Goal: Information Seeking & Learning: Learn about a topic

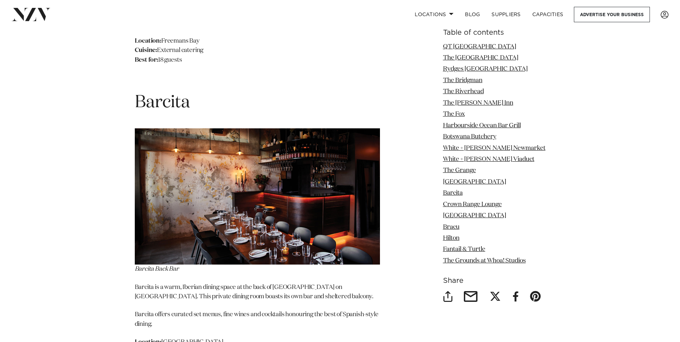
scroll to position [5517, 0]
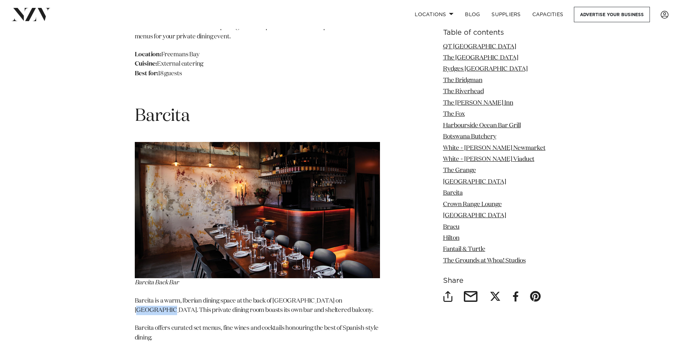
drag, startPoint x: 371, startPoint y: 205, endPoint x: 337, endPoint y: 204, distance: 34.4
click at [337, 296] on p "Barcita is a warm, Iberian dining space at the back of [GEOGRAPHIC_DATA] on [GE…" at bounding box center [257, 305] width 245 height 19
drag, startPoint x: 337, startPoint y: 204, endPoint x: 363, endPoint y: 226, distance: 34.4
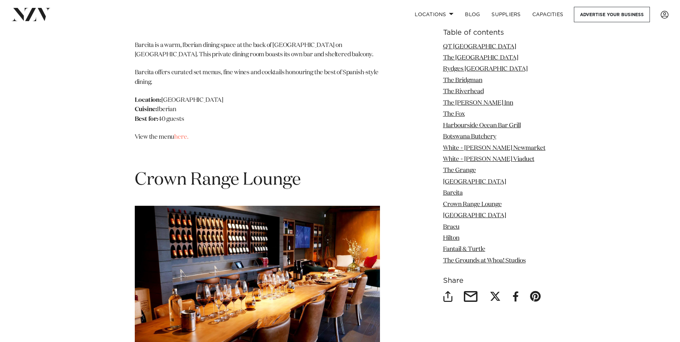
scroll to position [5768, 0]
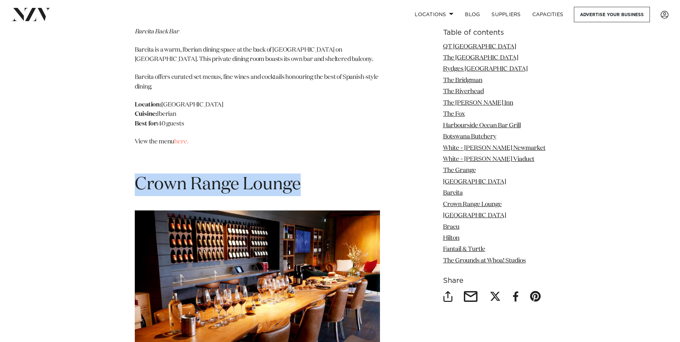
drag, startPoint x: 301, startPoint y: 88, endPoint x: 135, endPoint y: 95, distance: 166.7
click at [135, 173] on h1 "Crown Range Lounge" at bounding box center [257, 184] width 245 height 23
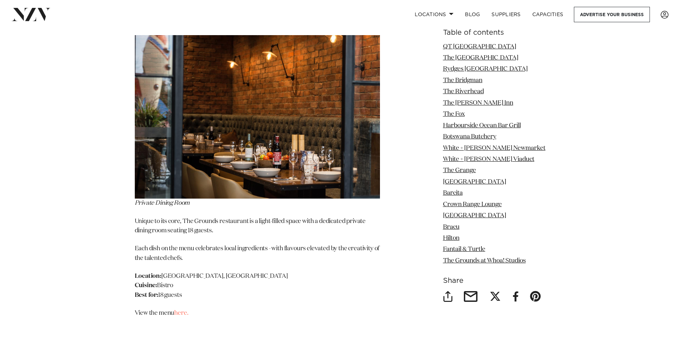
scroll to position [7595, 0]
